Goal: Navigation & Orientation: Find specific page/section

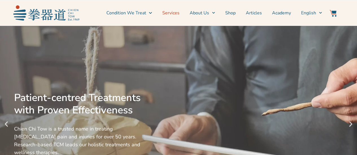
click at [176, 11] on link "Services" at bounding box center [170, 13] width 17 height 14
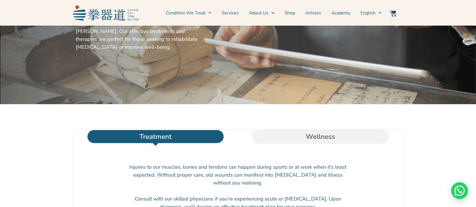
scroll to position [90, 0]
click at [323, 144] on li "Wellness" at bounding box center [320, 137] width 165 height 14
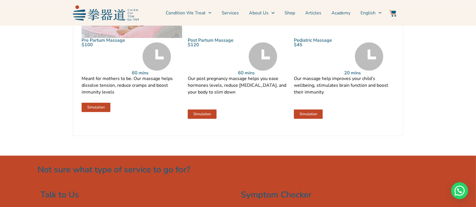
scroll to position [680, 0]
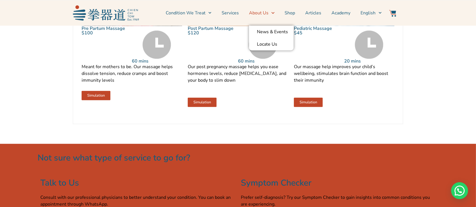
click at [257, 13] on link "About Us" at bounding box center [261, 13] width 25 height 14
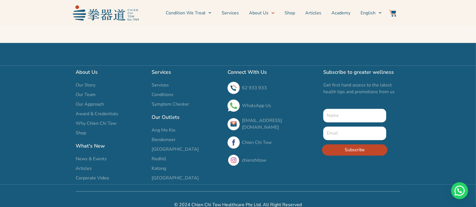
scroll to position [1087, 0]
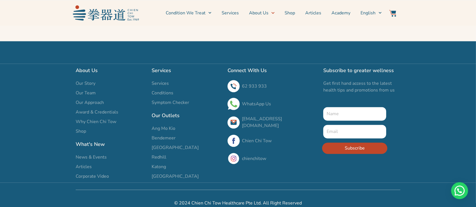
click at [155, 80] on span "Services" at bounding box center [160, 83] width 17 height 7
click at [80, 90] on span "Our Team" at bounding box center [86, 93] width 20 height 7
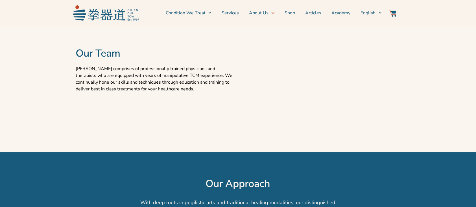
scroll to position [315, 0]
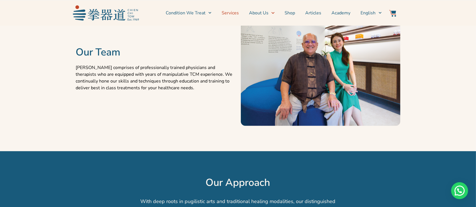
click at [237, 14] on link "Services" at bounding box center [229, 13] width 17 height 14
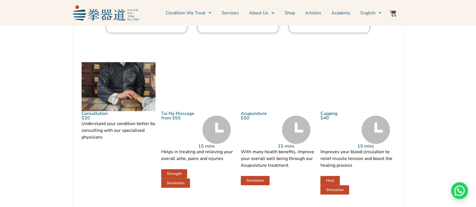
scroll to position [585, 0]
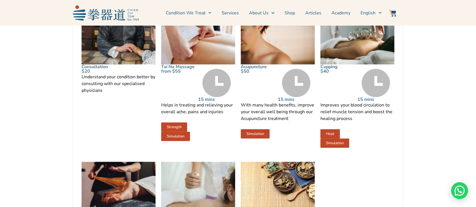
scroll to position [625, 0]
